Goal: Find specific page/section: Find specific page/section

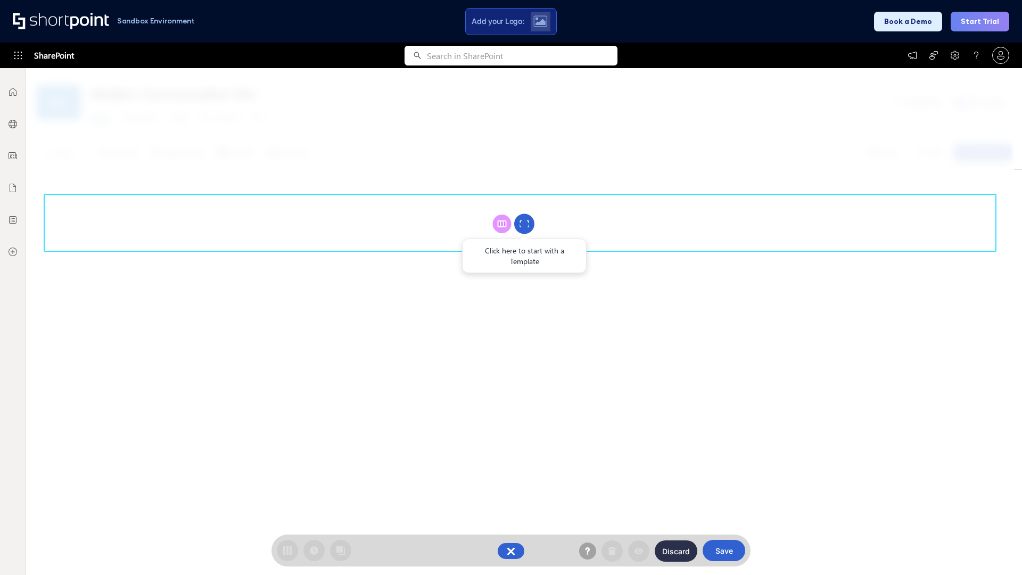
click at [524, 224] on circle at bounding box center [524, 224] width 20 height 20
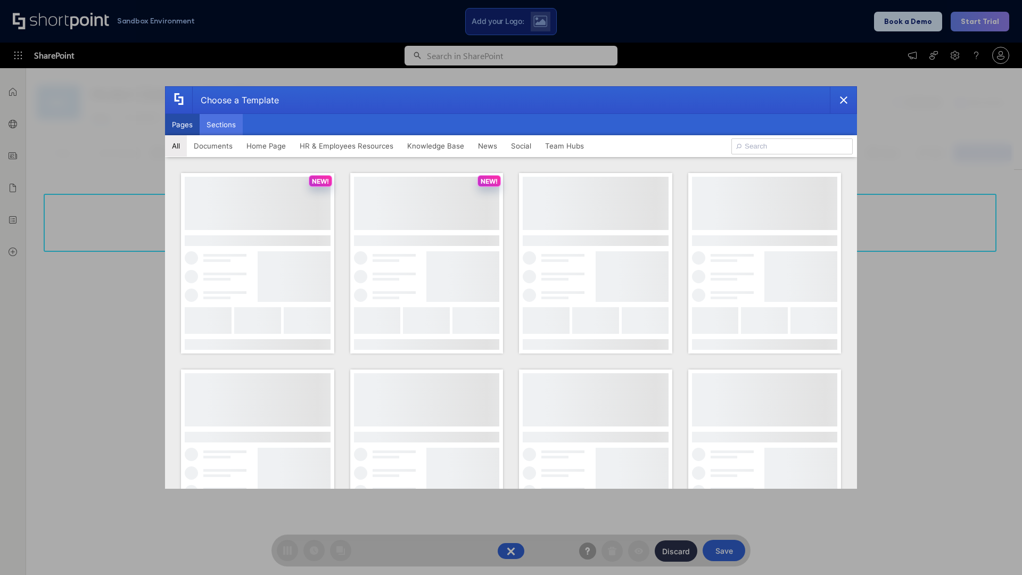
click at [221, 125] on button "Sections" at bounding box center [221, 124] width 43 height 21
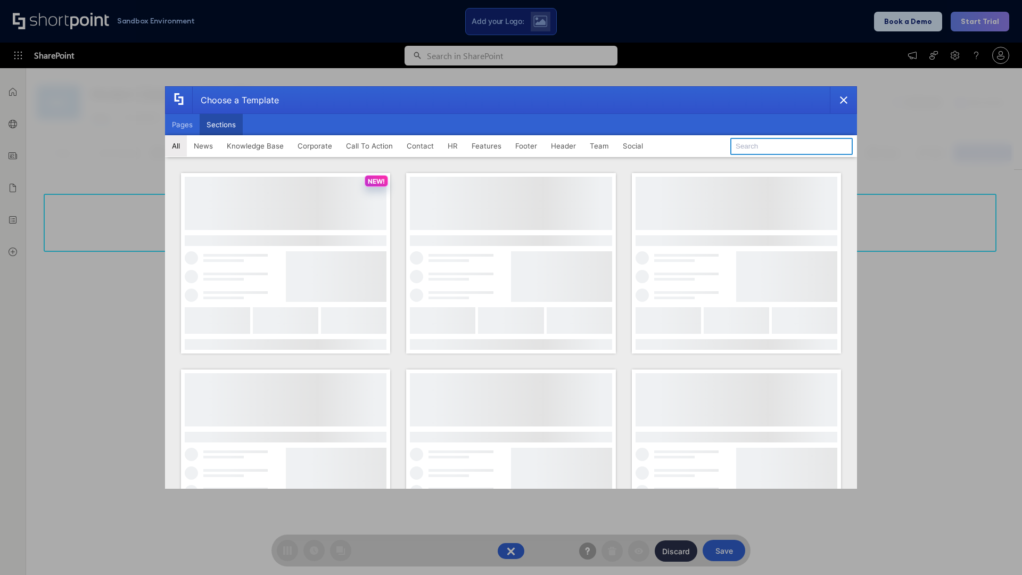
type input "News Kit 1"
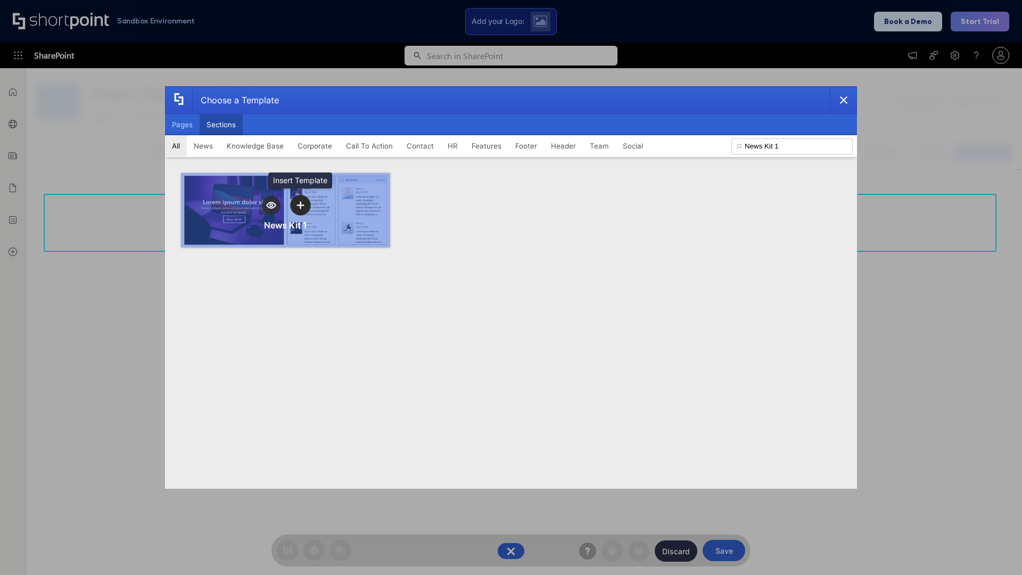
click at [300, 205] on icon "template selector" at bounding box center [300, 204] width 7 height 7
